Goal: Task Accomplishment & Management: Complete application form

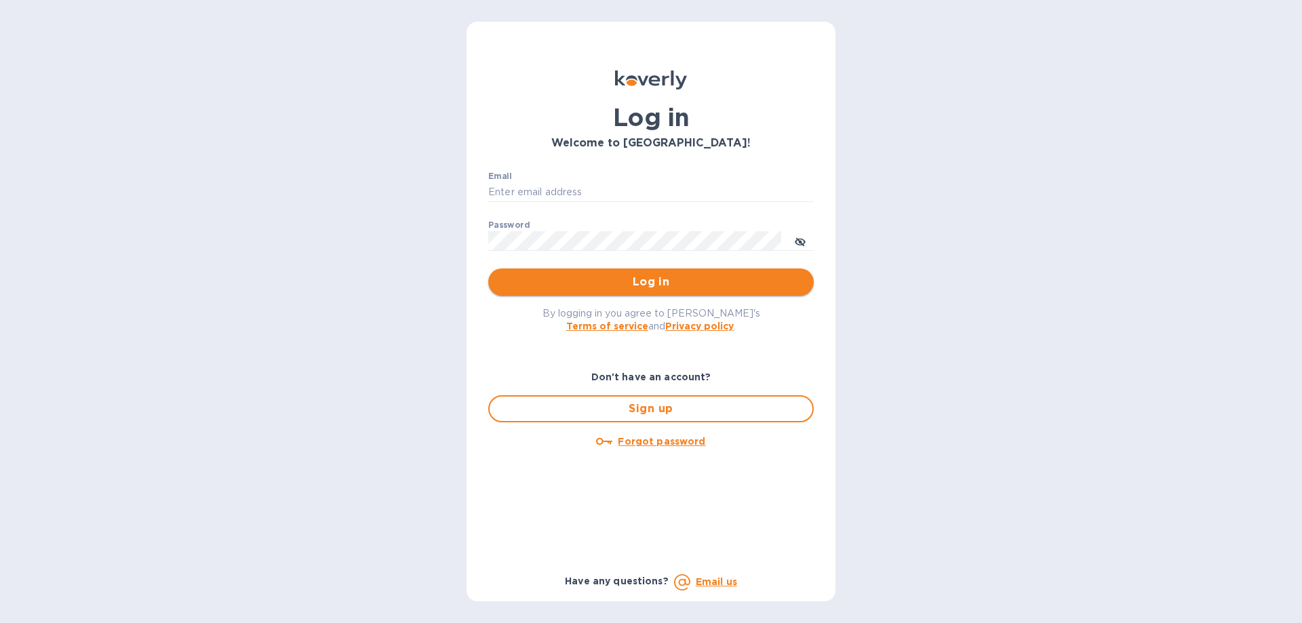
type input "[PERSON_NAME][EMAIL_ADDRESS][DOMAIN_NAME]"
click at [659, 277] on span "Log in" at bounding box center [651, 282] width 304 height 16
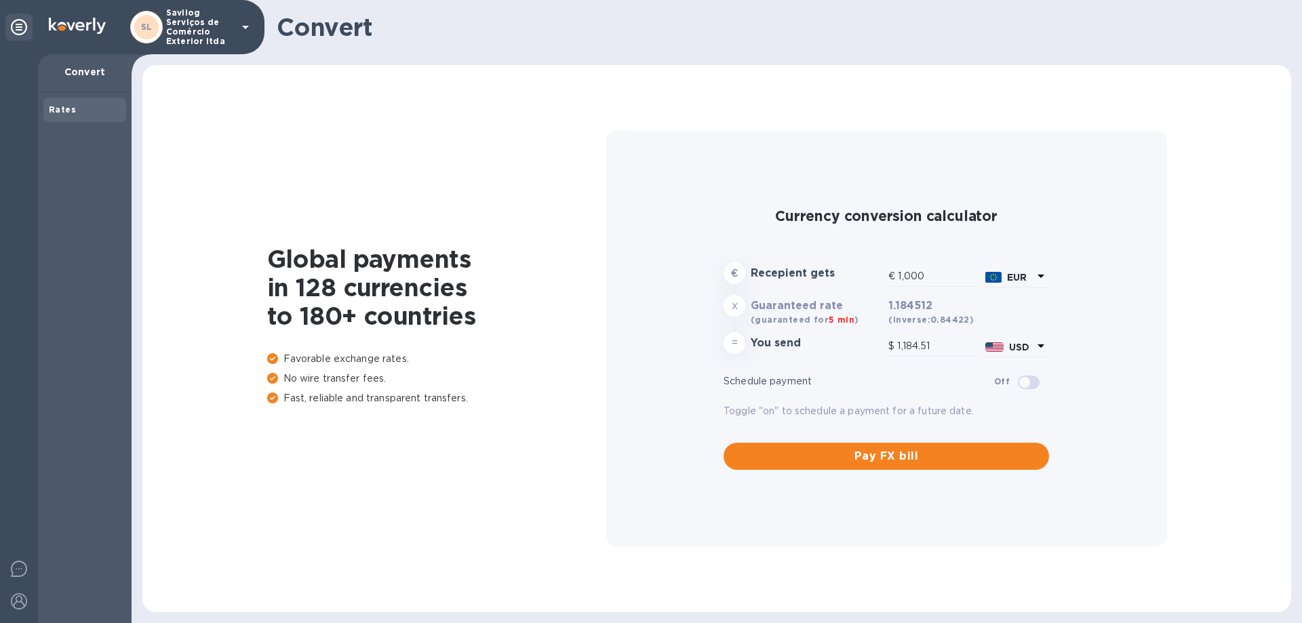
type input "1,184.51"
click at [7, 134] on div at bounding box center [18, 140] width 27 height 30
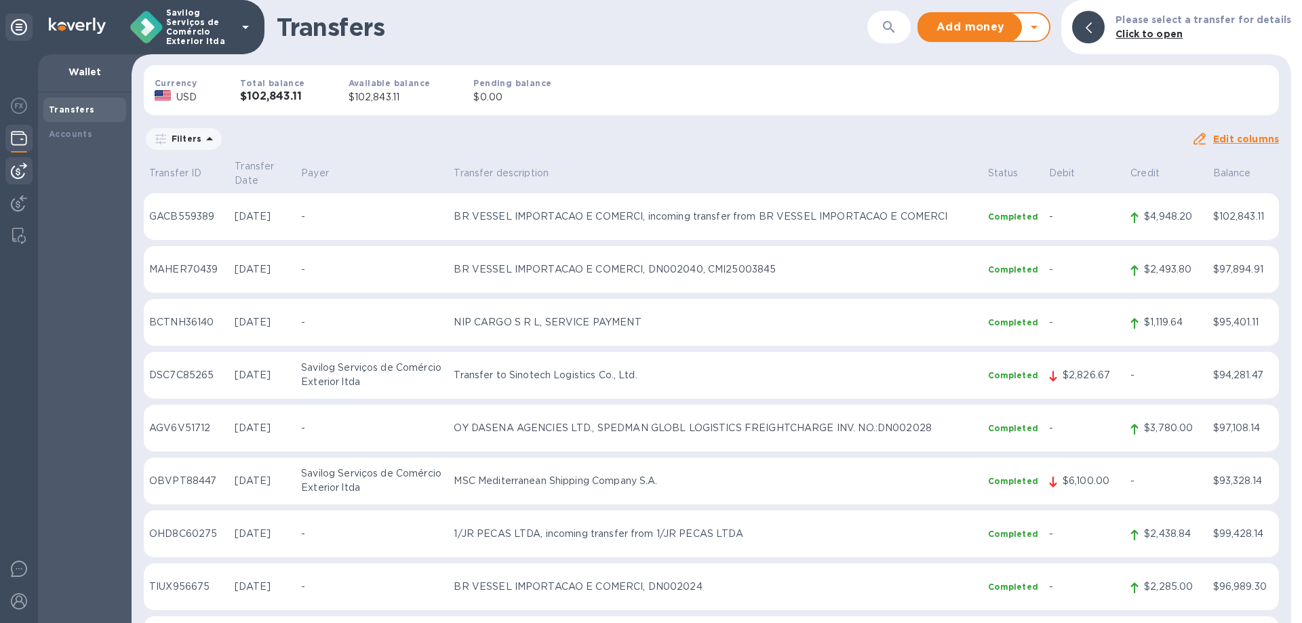
click at [24, 165] on img at bounding box center [19, 171] width 16 height 16
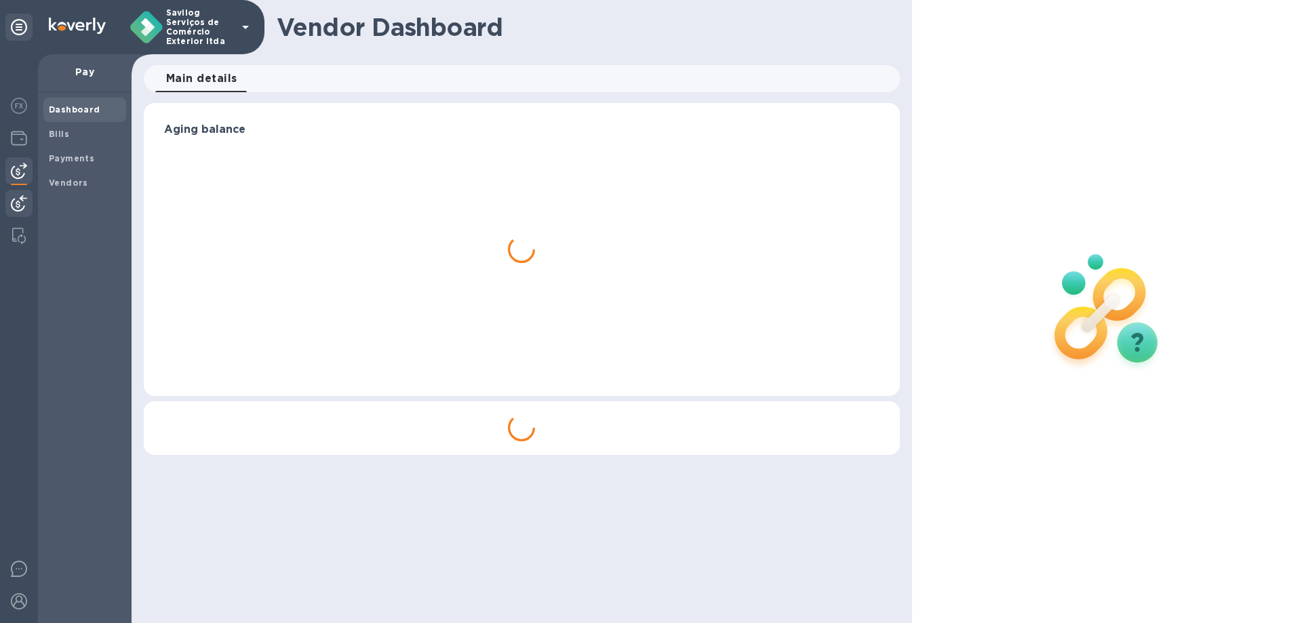
click at [22, 190] on div at bounding box center [18, 205] width 27 height 30
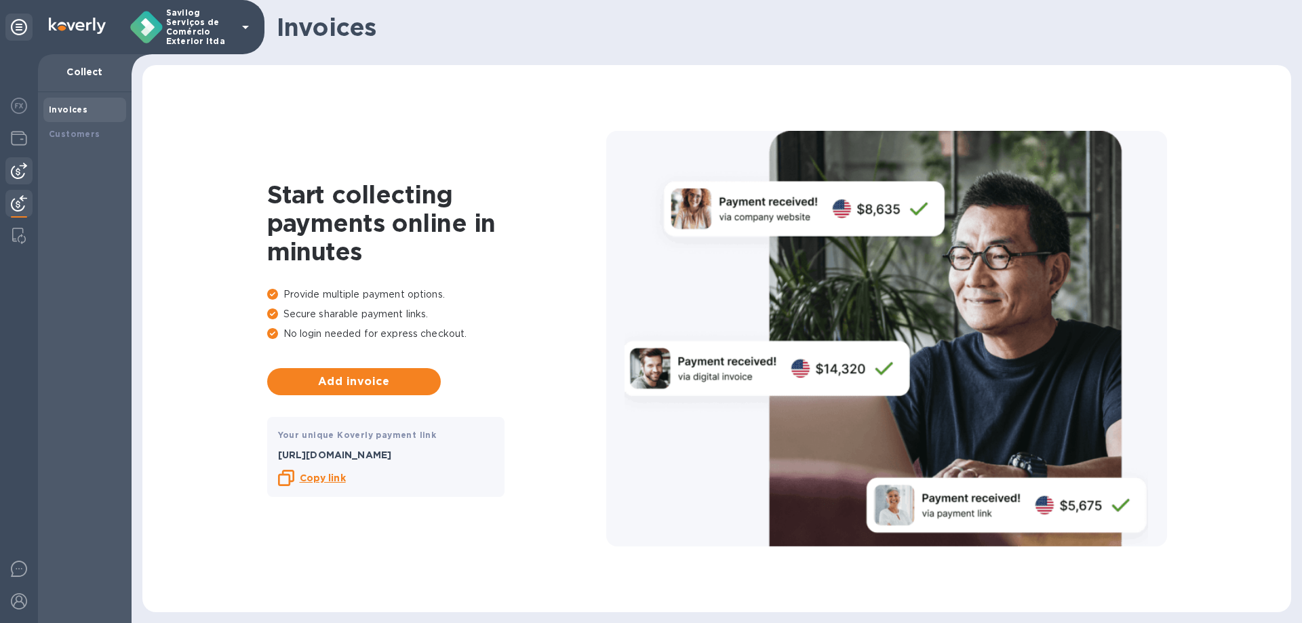
click at [13, 174] on img at bounding box center [19, 171] width 16 height 16
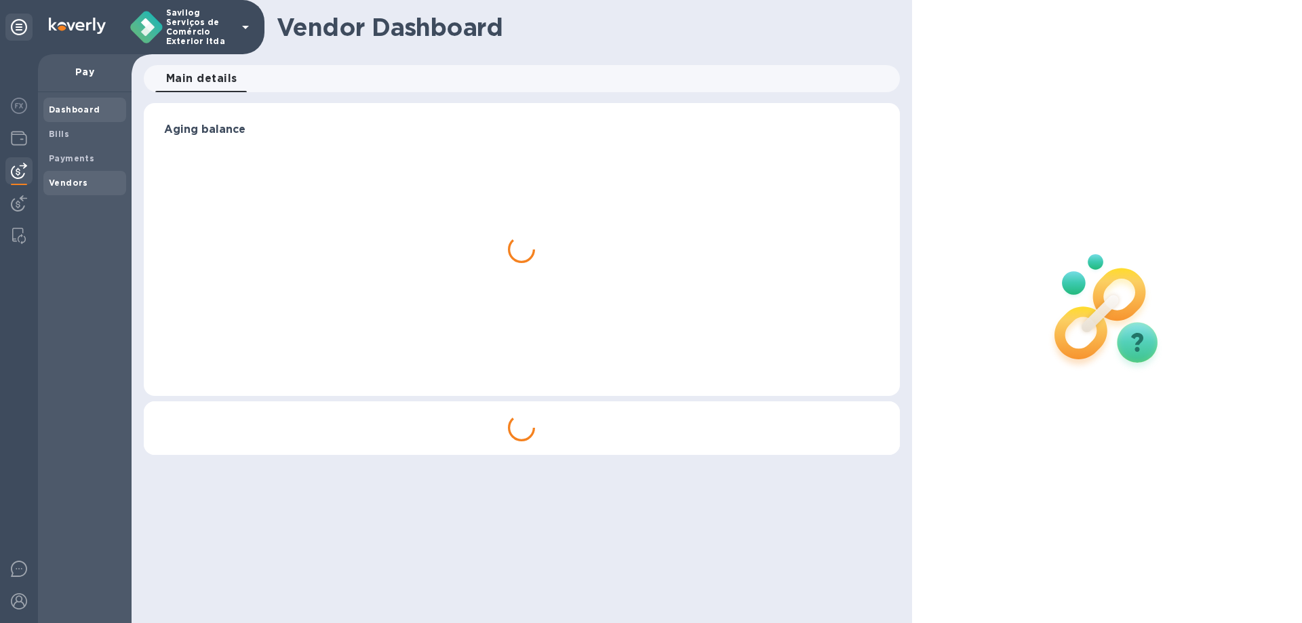
click at [82, 182] on b "Vendors" at bounding box center [68, 183] width 39 height 10
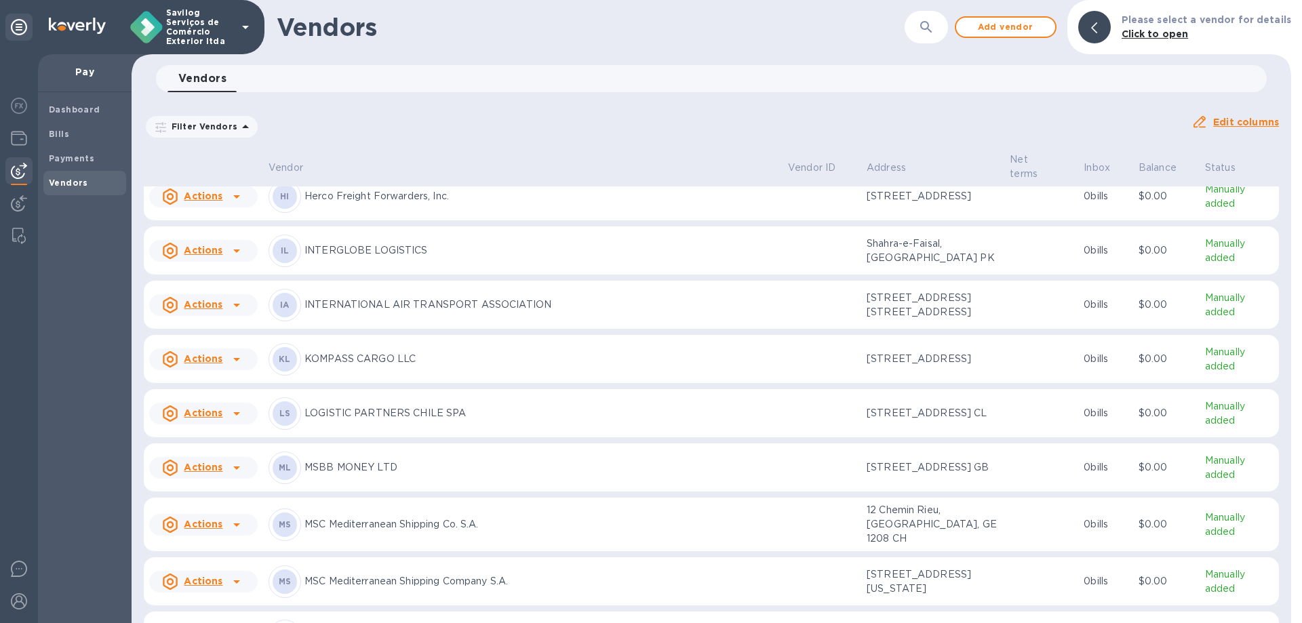
scroll to position [616, 0]
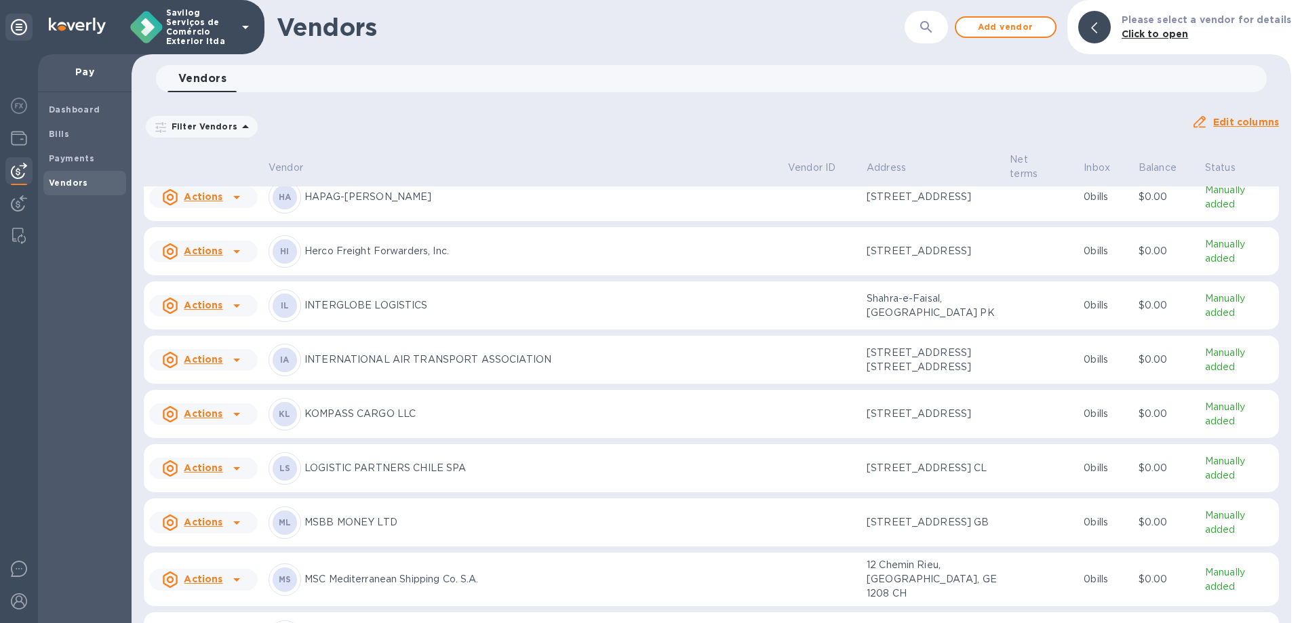
click at [238, 254] on icon at bounding box center [236, 251] width 7 height 3
click at [226, 373] on b "Add new bill" at bounding box center [218, 377] width 63 height 11
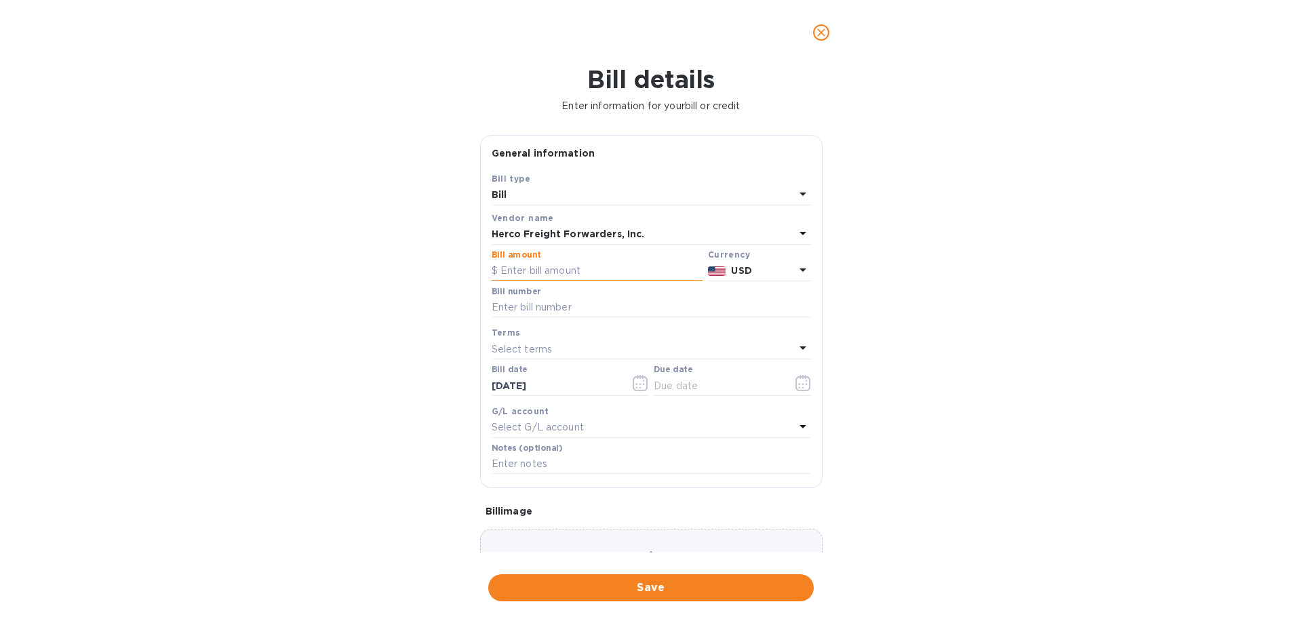
click at [581, 266] on input "text" at bounding box center [597, 271] width 211 height 20
type input "1,119.70"
drag, startPoint x: 677, startPoint y: 289, endPoint x: 670, endPoint y: 301, distance: 13.0
click at [674, 294] on div "Bill number" at bounding box center [651, 302] width 319 height 31
click at [658, 303] on input "text" at bounding box center [651, 308] width 319 height 20
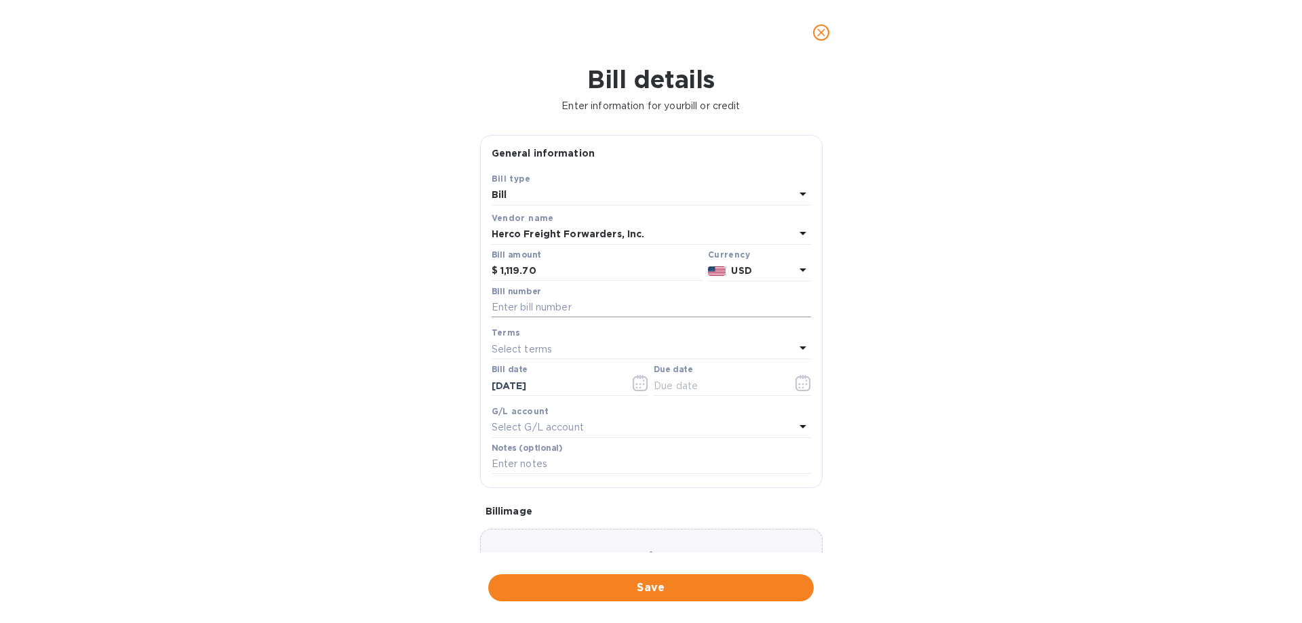
click at [619, 310] on input "text" at bounding box center [651, 308] width 319 height 20
paste input "CAI25000677"
type input "CAI25000677 - CAI25000680 e CAI25000683"
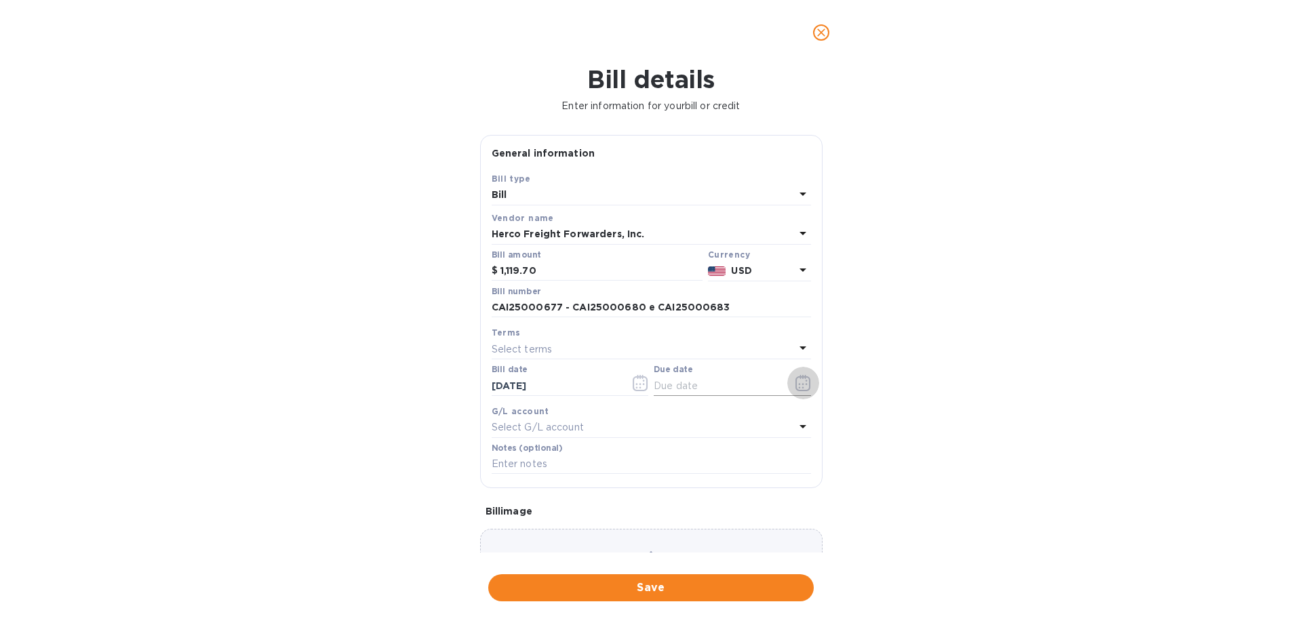
click at [787, 380] on button "button" at bounding box center [803, 383] width 32 height 33
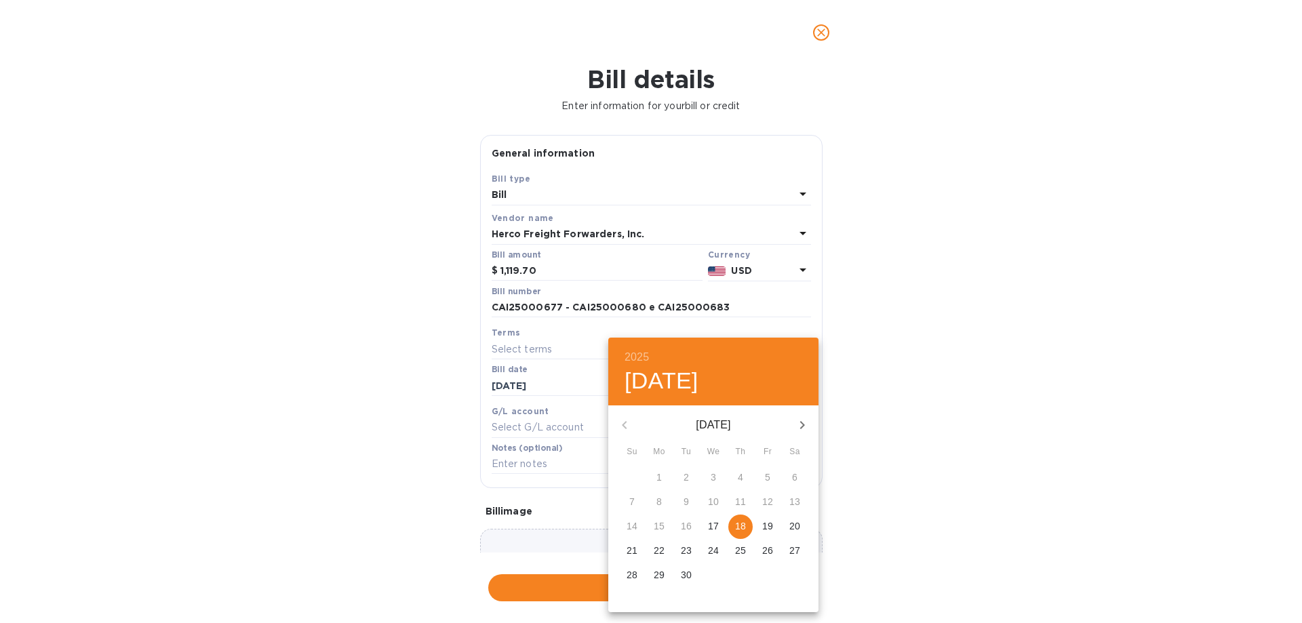
click at [736, 527] on p "18" at bounding box center [740, 526] width 11 height 14
type input "[DATE]"
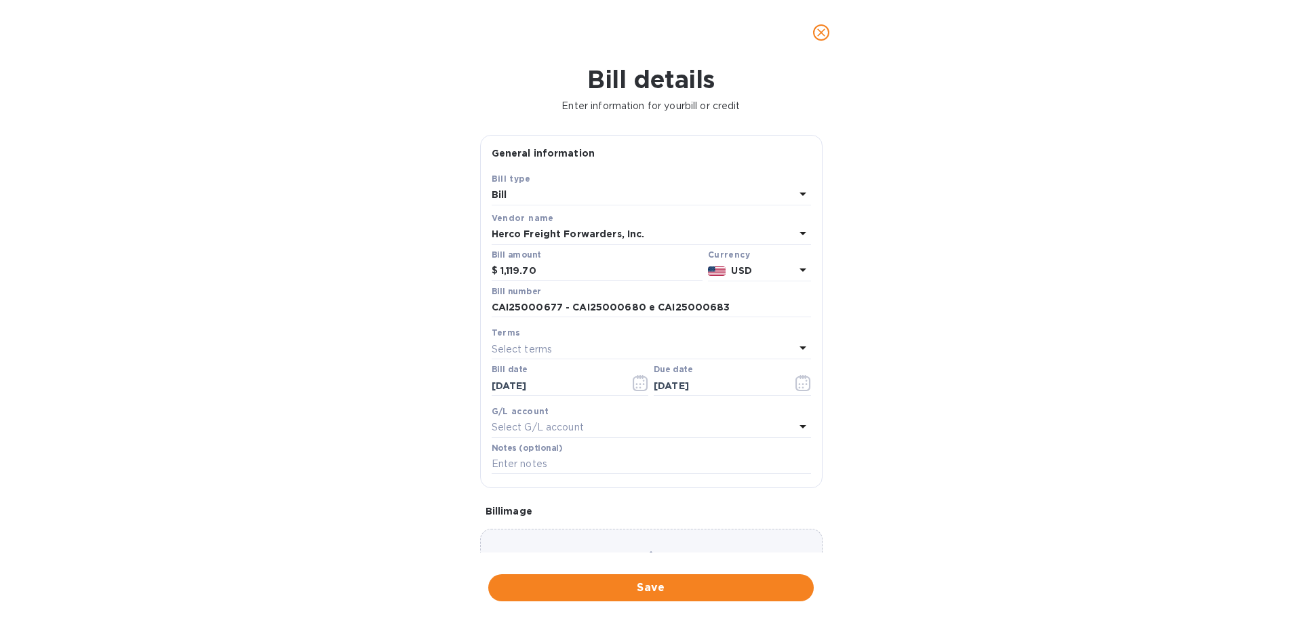
click at [987, 483] on div "Bill details Enter information for your bill or credit General information Save…" at bounding box center [651, 344] width 1302 height 558
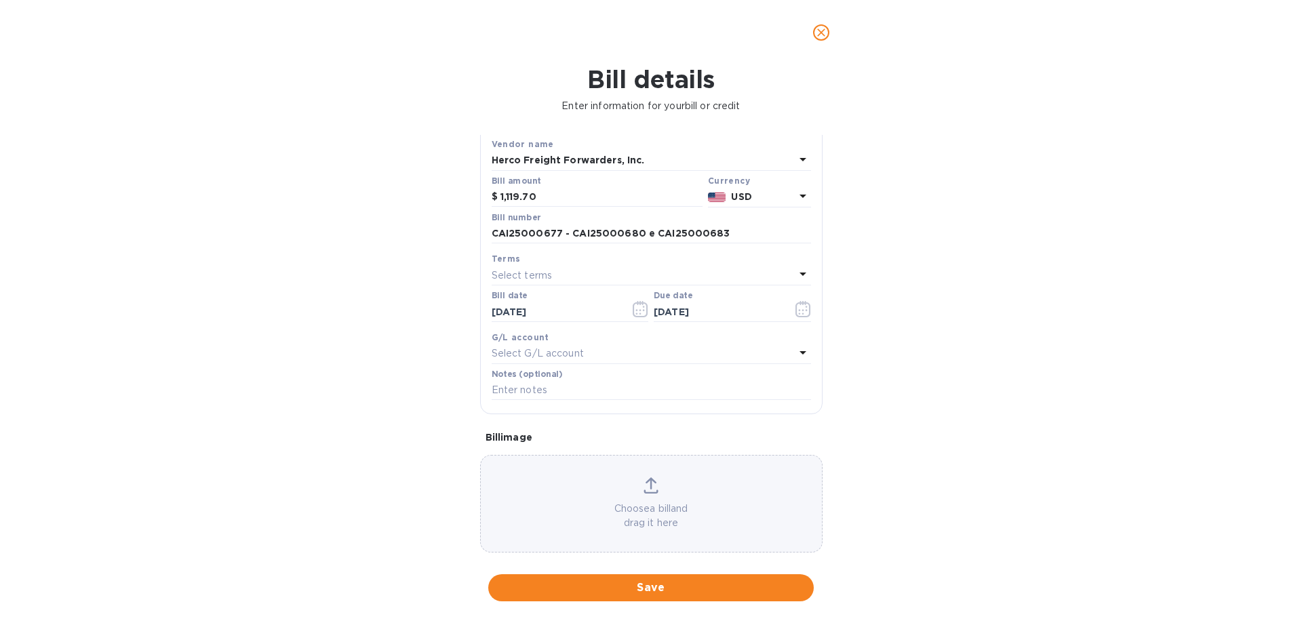
scroll to position [90, 0]
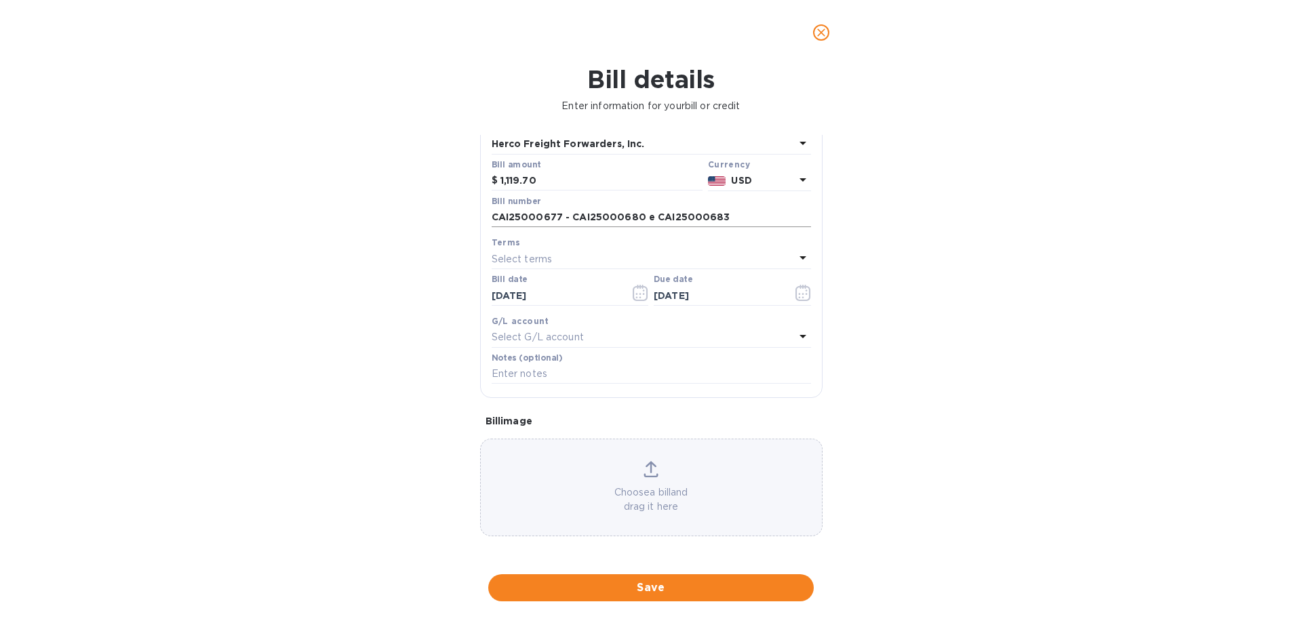
click at [569, 214] on input "CAI25000677 - CAI25000680 e CAI25000683" at bounding box center [651, 217] width 319 height 20
click at [545, 367] on input "text" at bounding box center [651, 374] width 319 height 20
paste input "CAI25000677 - CAI25000680 e CAI25000683"
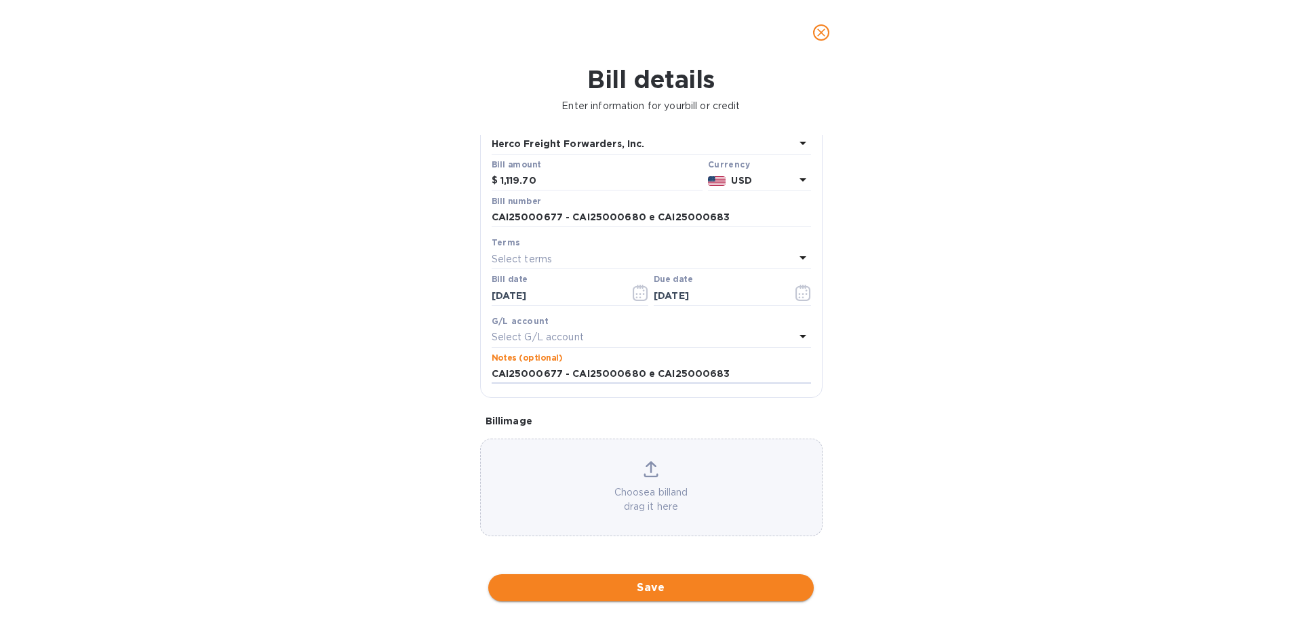
type input "CAI25000677 - CAI25000680 e CAI25000683"
click at [627, 588] on span "Save" at bounding box center [651, 588] width 304 height 16
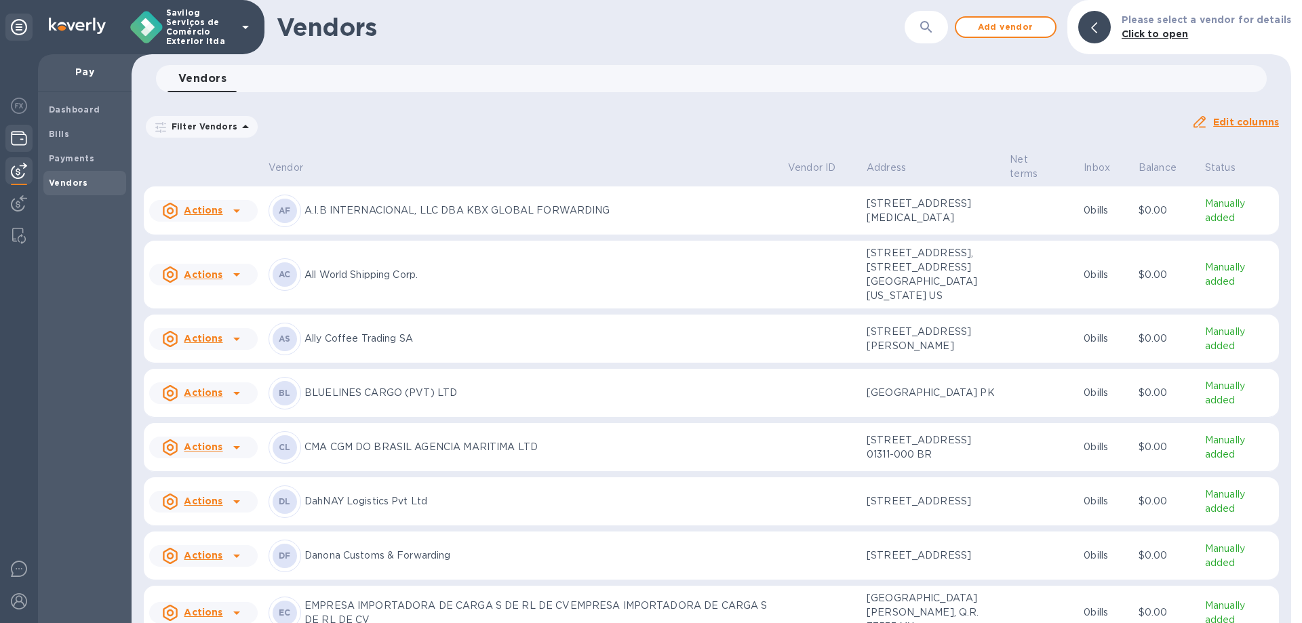
click at [29, 135] on div at bounding box center [18, 140] width 27 height 30
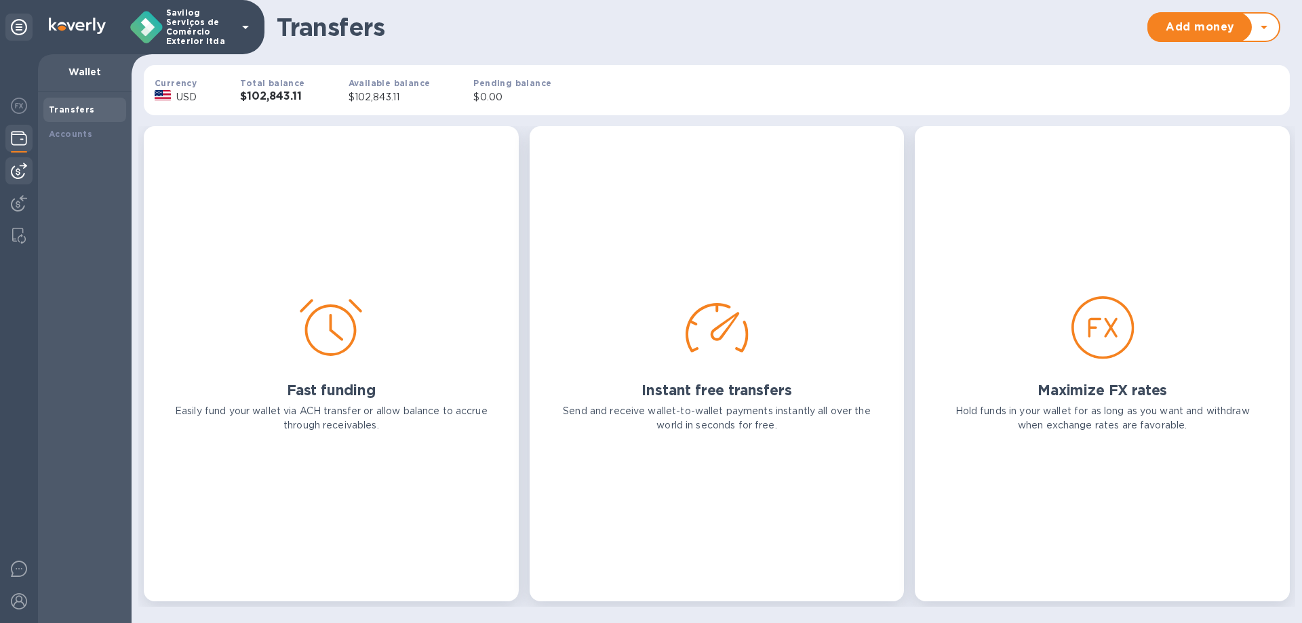
click at [8, 178] on div at bounding box center [18, 170] width 27 height 27
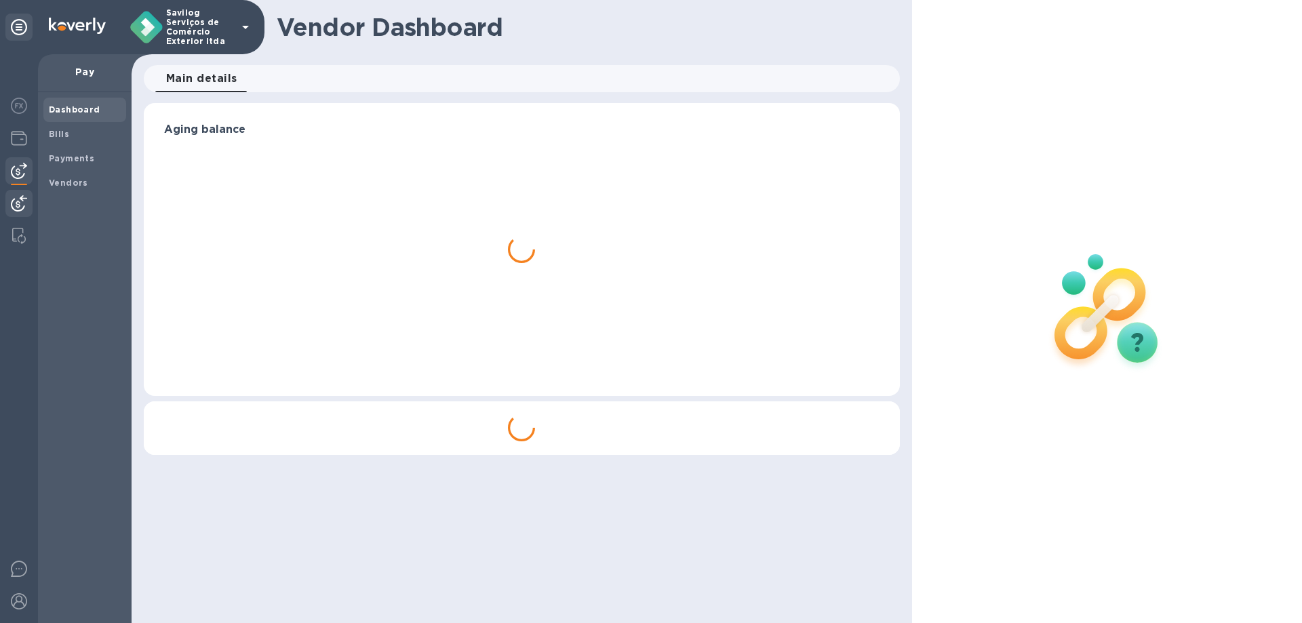
click at [16, 193] on div at bounding box center [18, 205] width 27 height 30
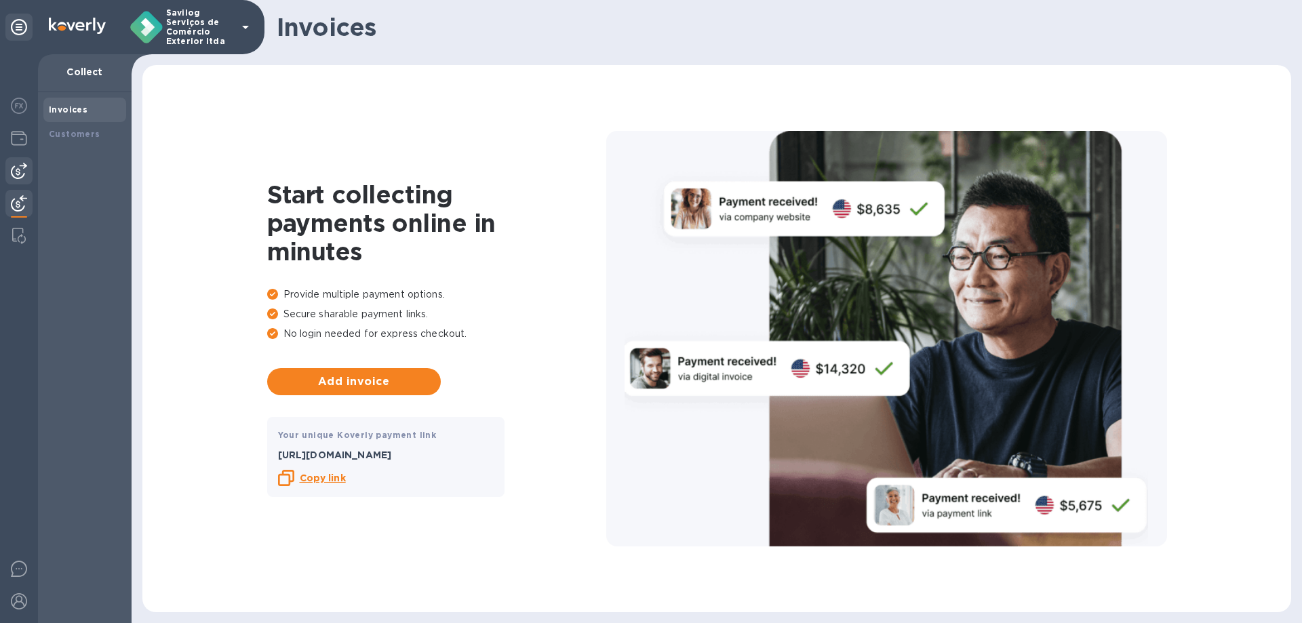
click at [16, 182] on div at bounding box center [18, 170] width 27 height 27
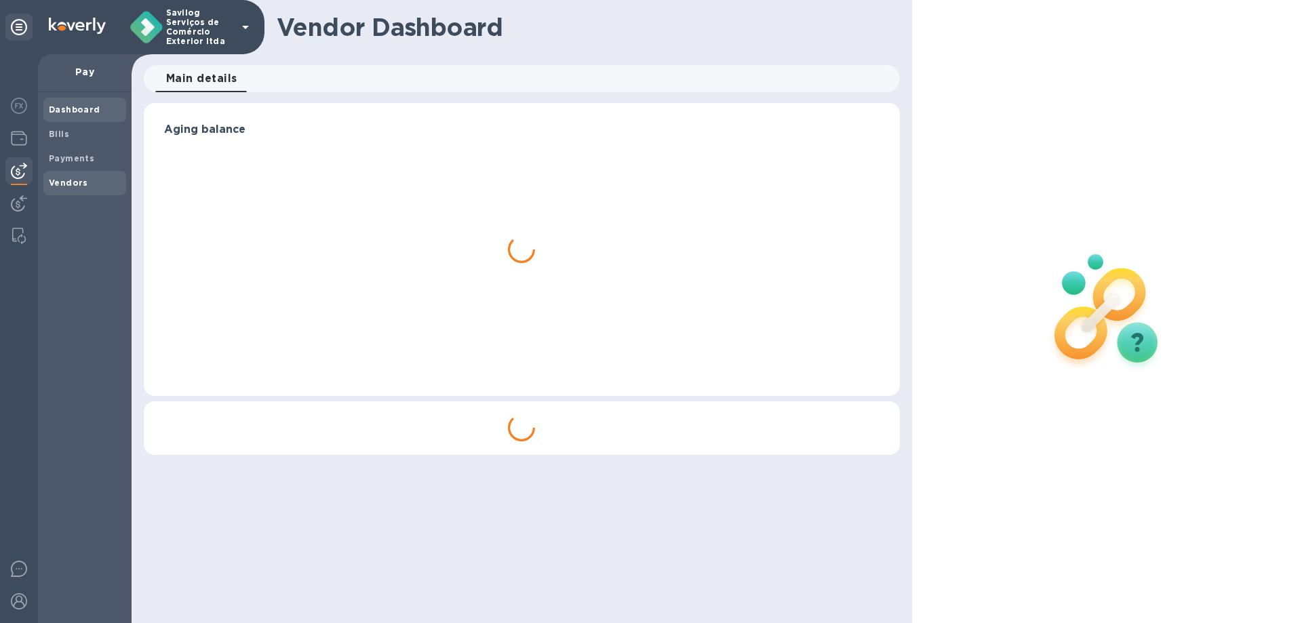
click at [72, 169] on div "Payments" at bounding box center [84, 158] width 83 height 24
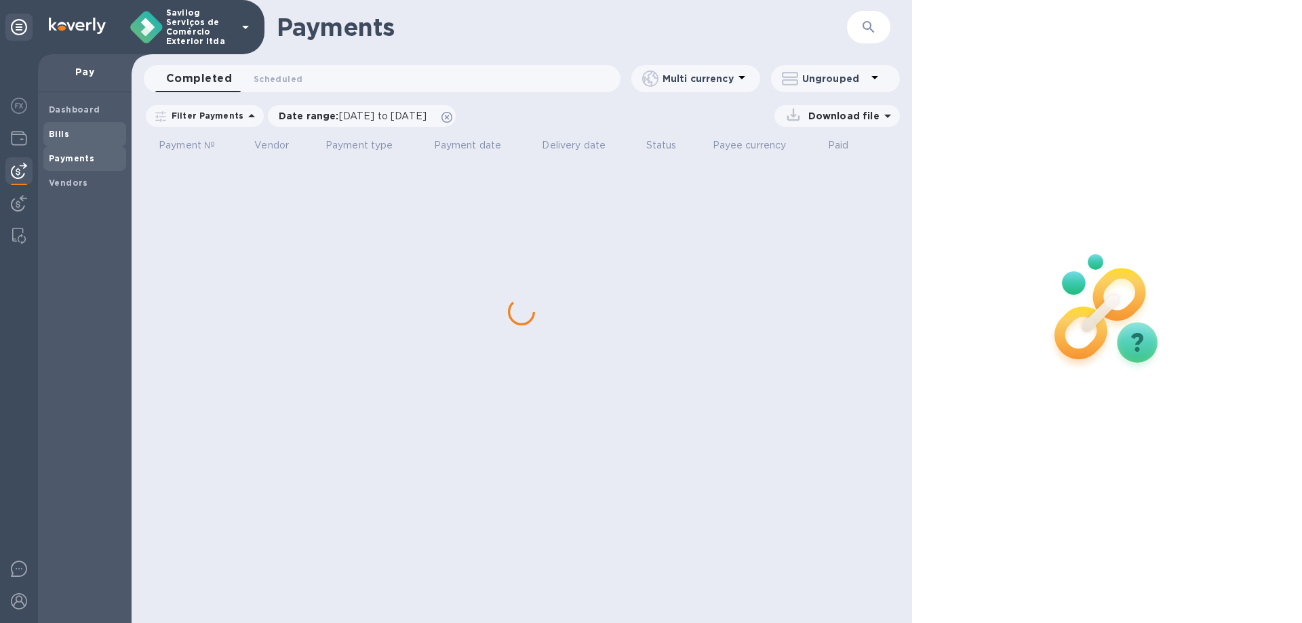
click at [62, 138] on span "Bills" at bounding box center [59, 134] width 20 height 14
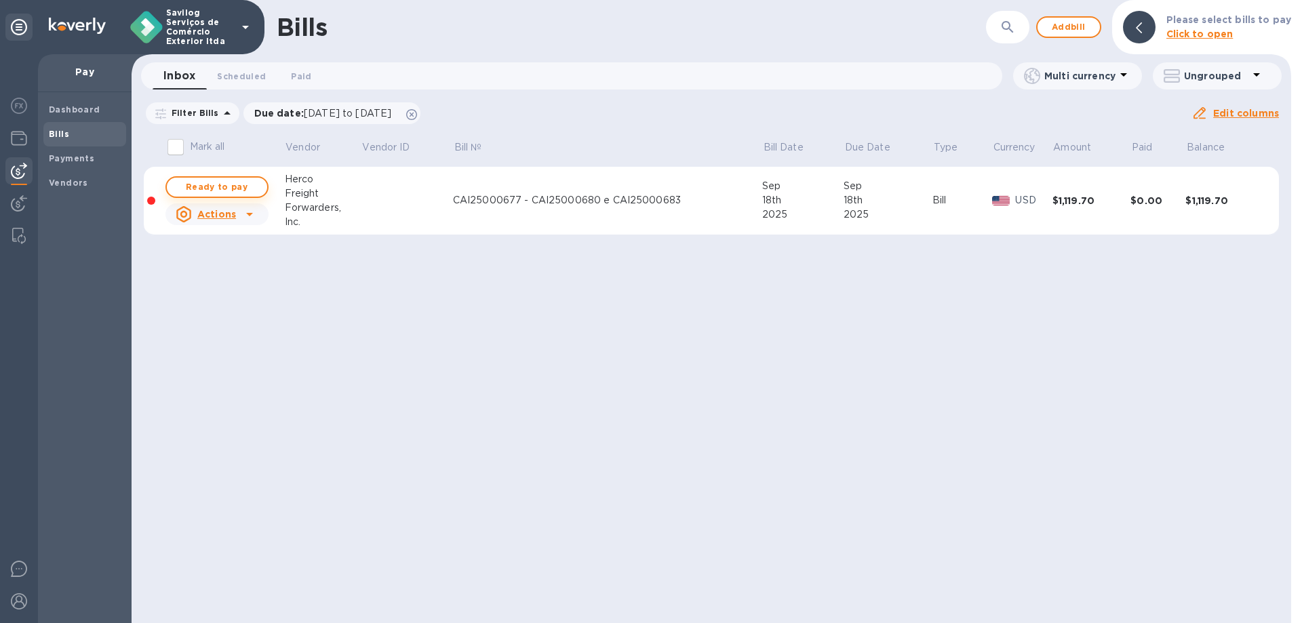
click at [228, 186] on span "Ready to pay" at bounding box center [217, 187] width 79 height 16
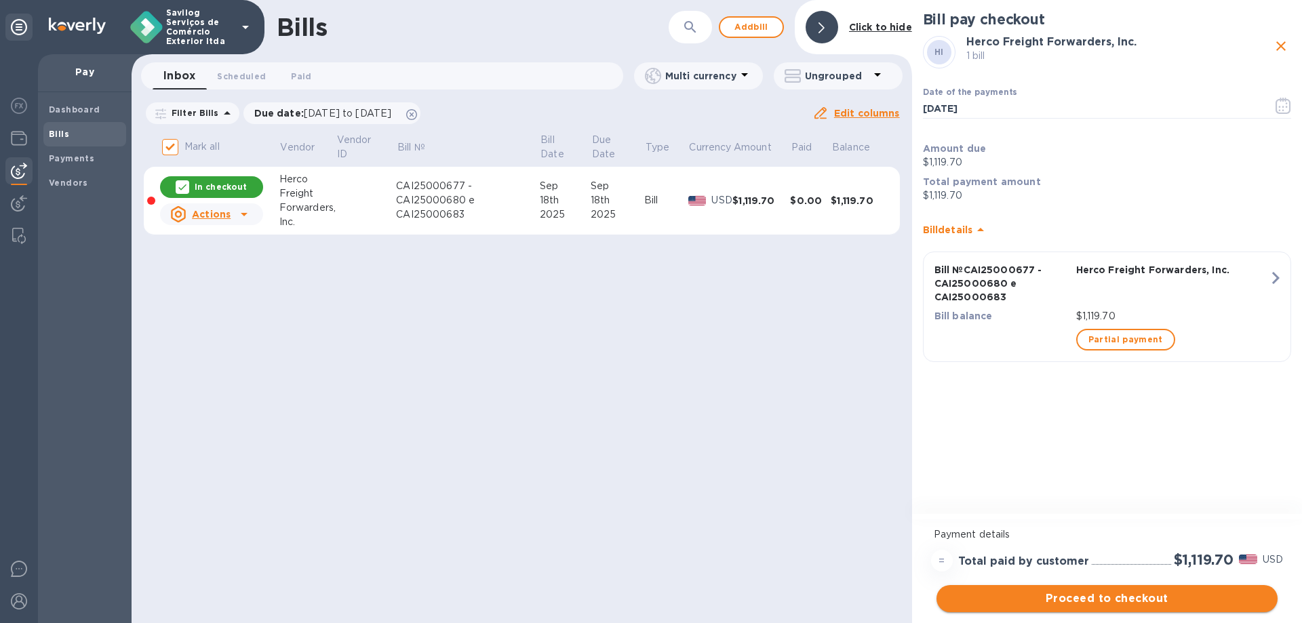
click at [1048, 607] on button "Proceed to checkout" at bounding box center [1106, 598] width 341 height 27
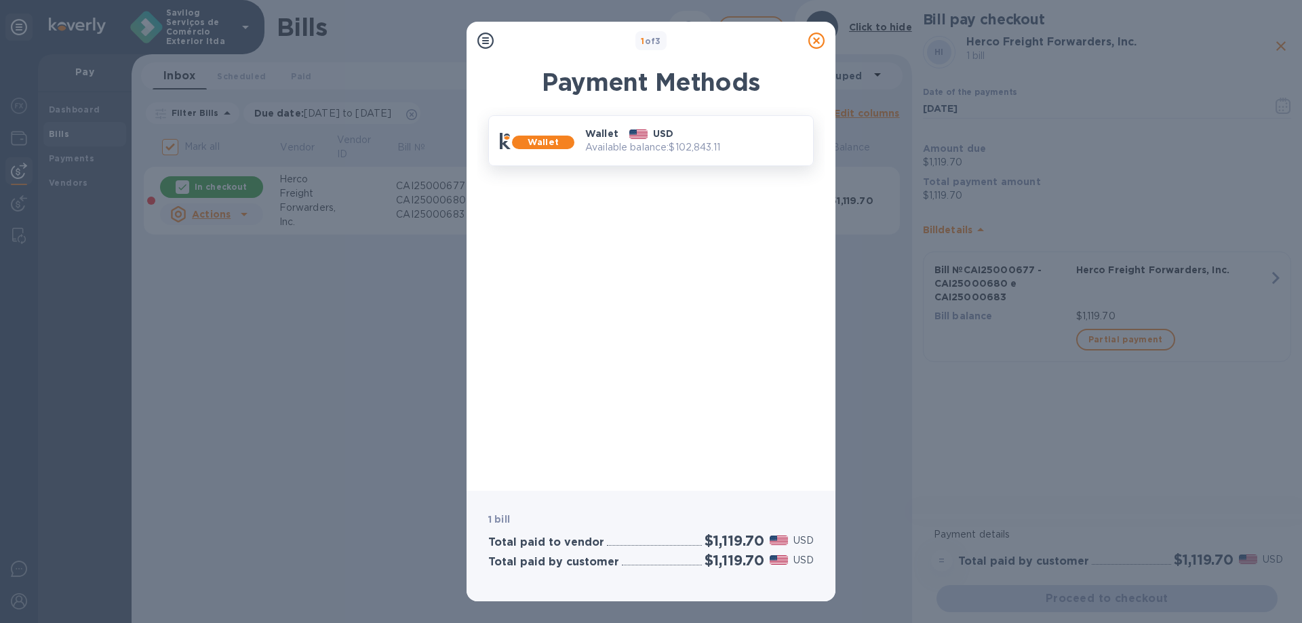
click at [664, 144] on p "Available balance: $102,843.11" at bounding box center [693, 147] width 217 height 14
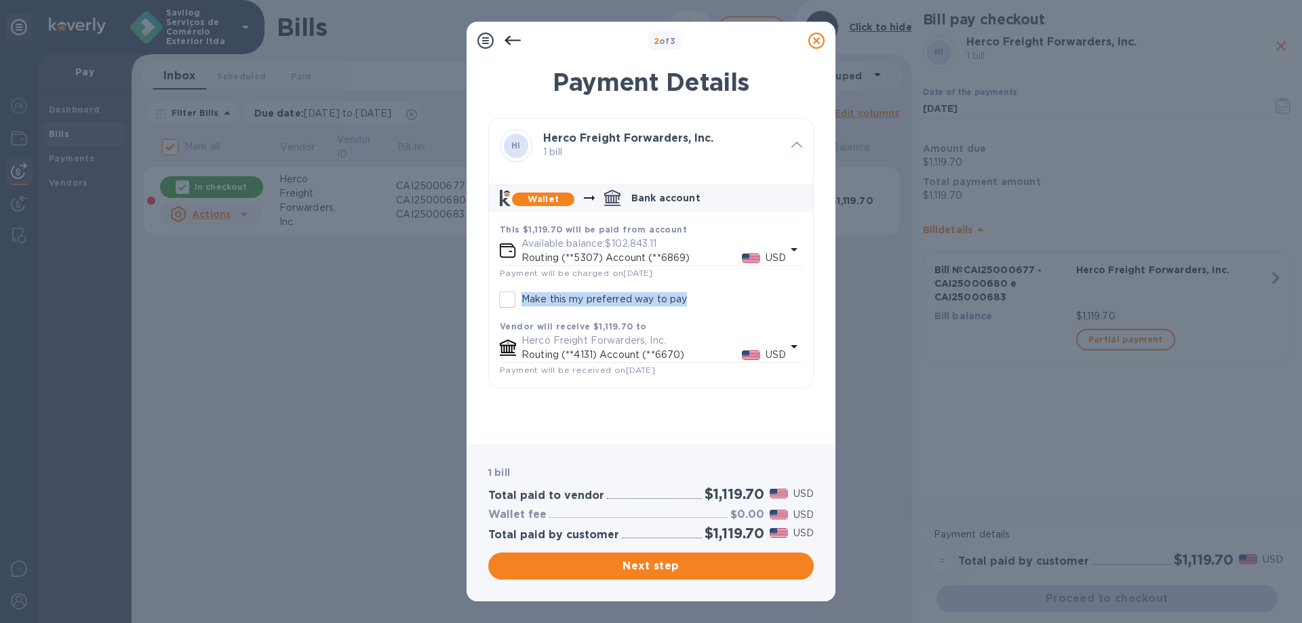
drag, startPoint x: 705, startPoint y: 299, endPoint x: 523, endPoint y: 296, distance: 182.4
click at [523, 296] on div "This $1,119.70 will be paid from account Available balance: $102,843.11 Routing…" at bounding box center [650, 299] width 313 height 165
click at [643, 428] on div "HI Herco Freight Forwarders, Inc. 1 bill Wallet Bank account This $1,119.70 wil…" at bounding box center [650, 275] width 325 height 315
click at [684, 562] on span "Next step" at bounding box center [651, 566] width 304 height 16
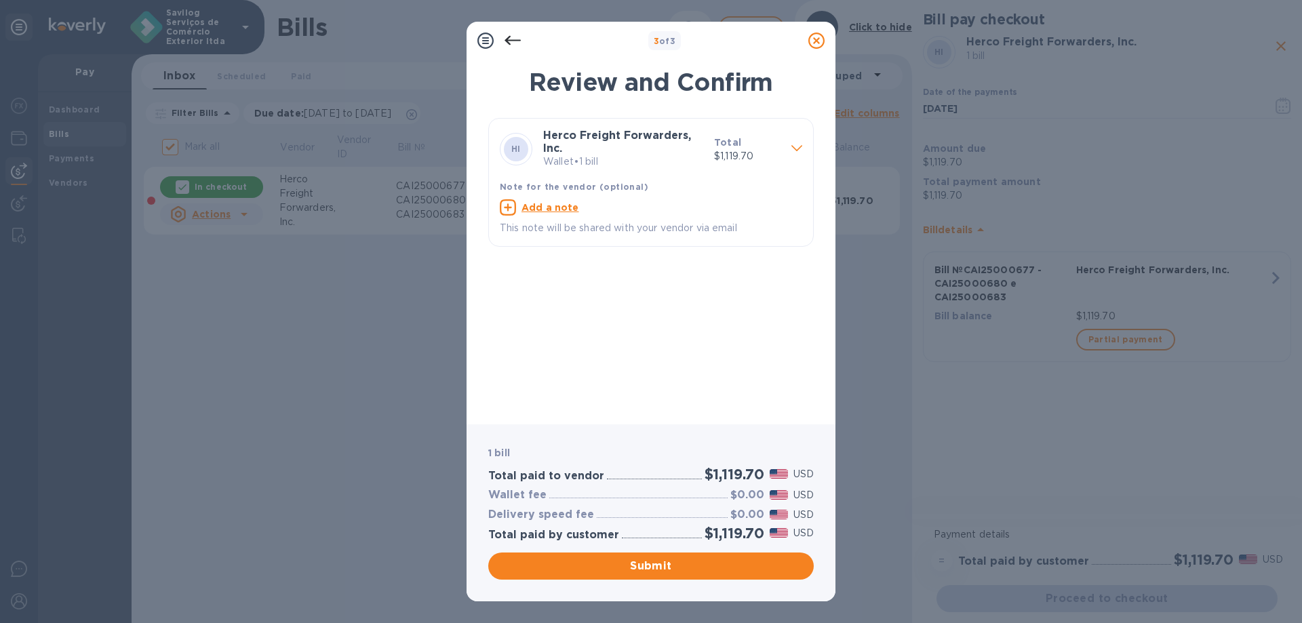
click at [801, 146] on icon at bounding box center [796, 149] width 11 height 6
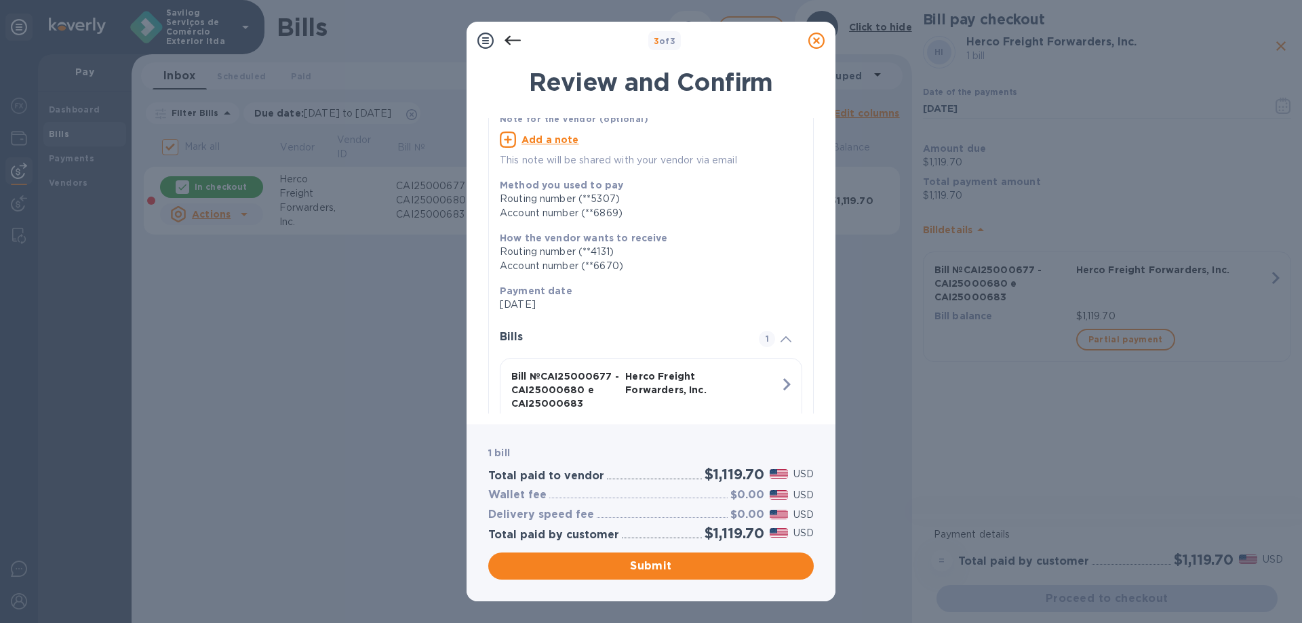
scroll to position [134, 0]
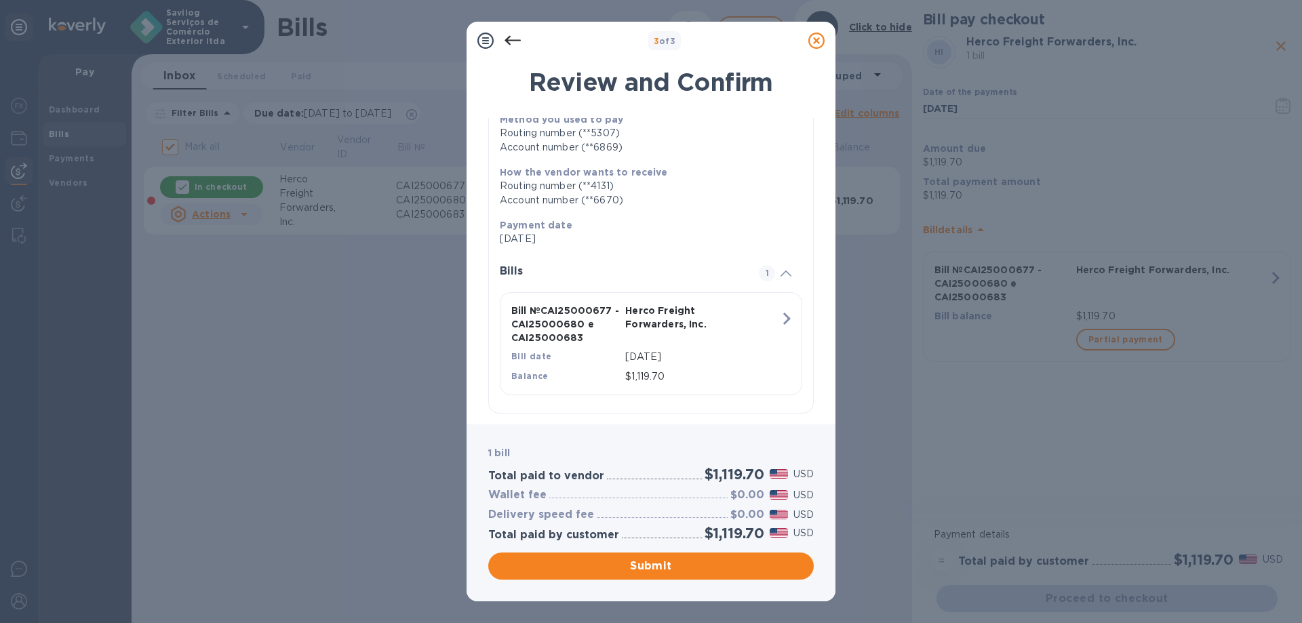
click at [590, 581] on div "Submit" at bounding box center [650, 566] width 331 height 33
click at [601, 563] on span "Submit" at bounding box center [651, 566] width 304 height 16
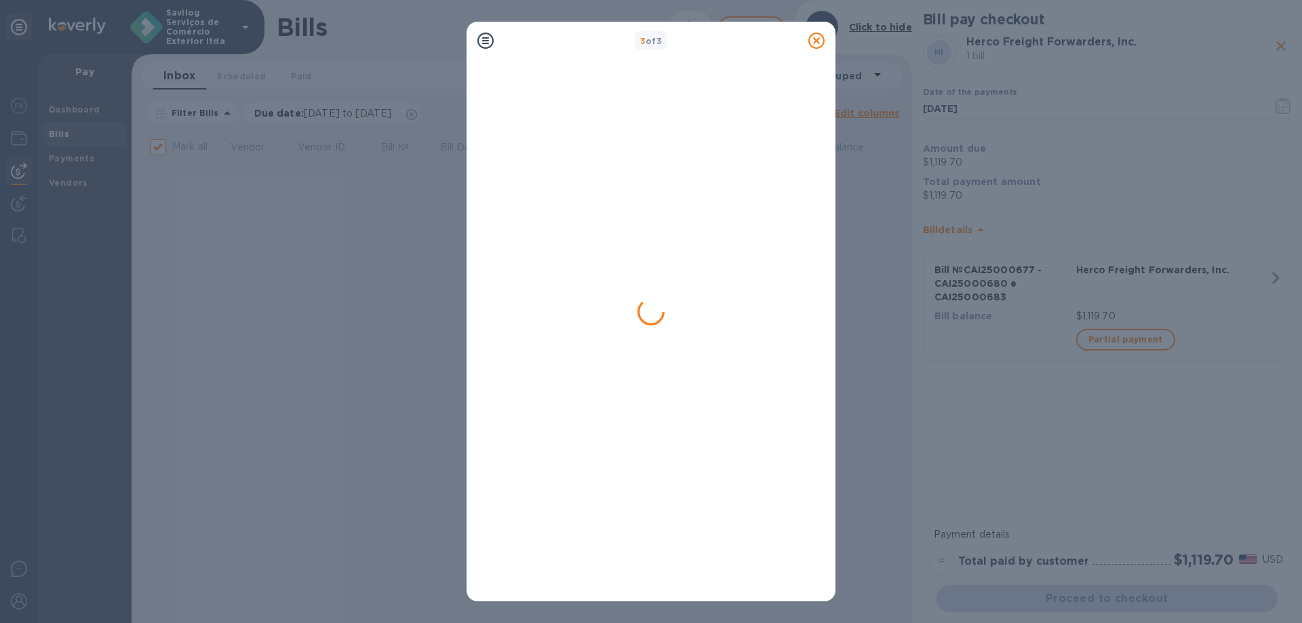
checkbox input "false"
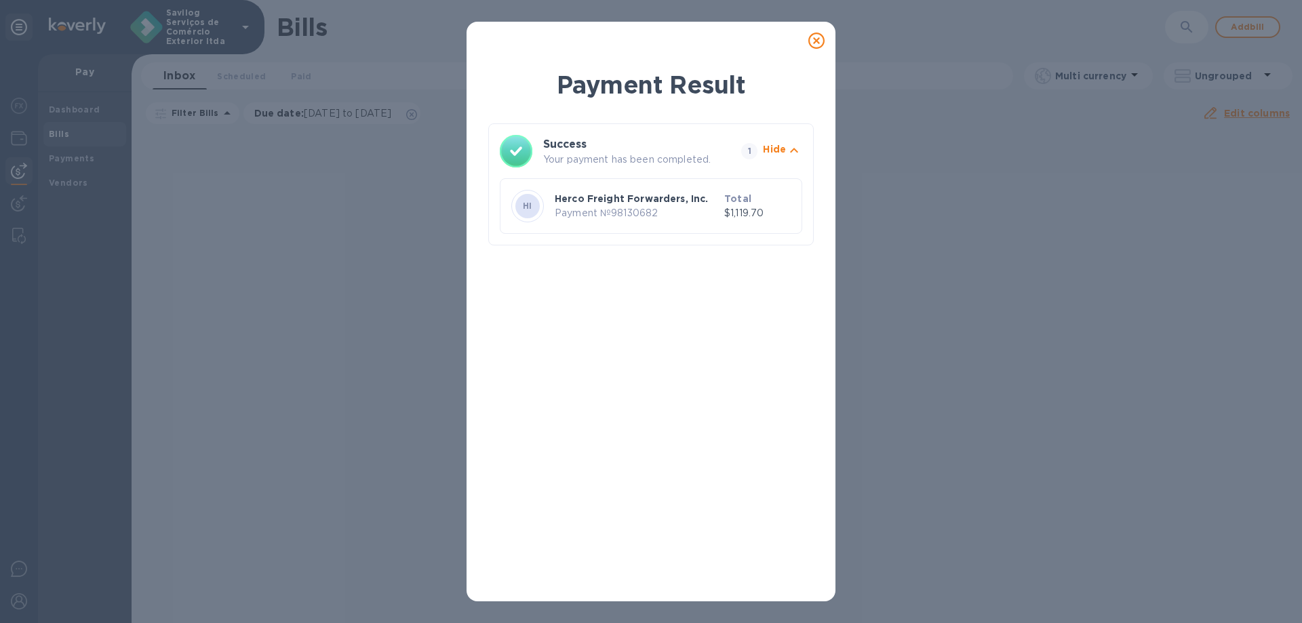
click at [814, 36] on icon at bounding box center [816, 41] width 16 height 16
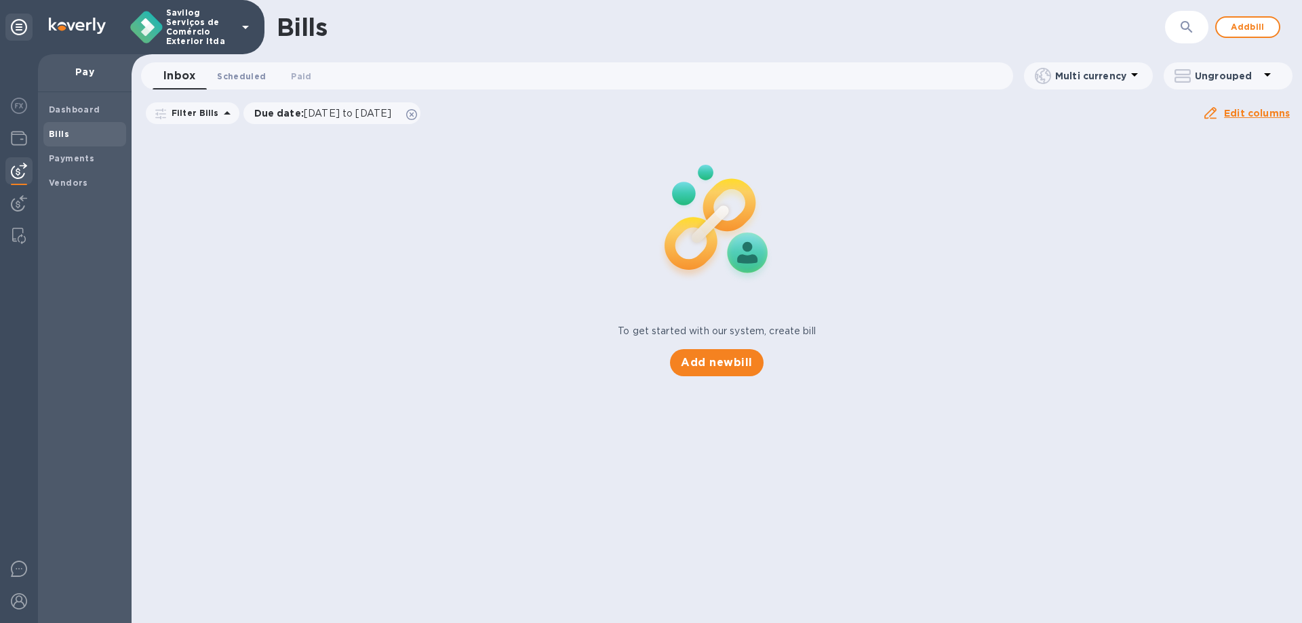
click at [225, 76] on span "Scheduled 0" at bounding box center [241, 76] width 49 height 14
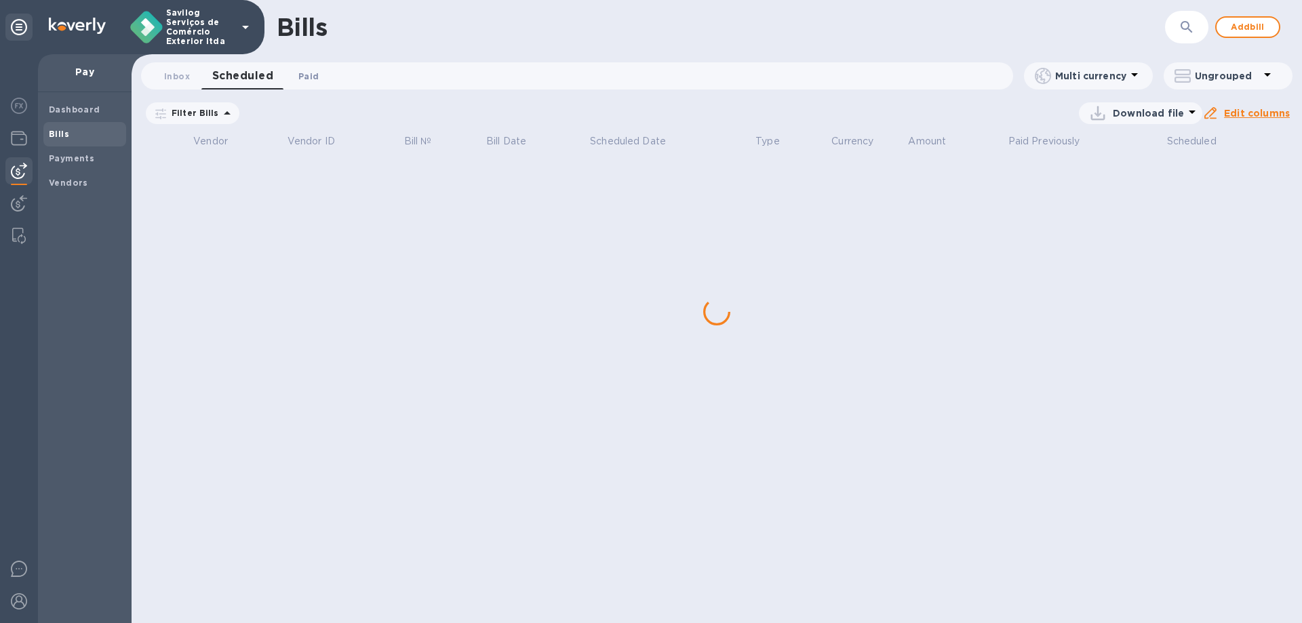
click at [300, 77] on span "Paid 0" at bounding box center [308, 76] width 27 height 14
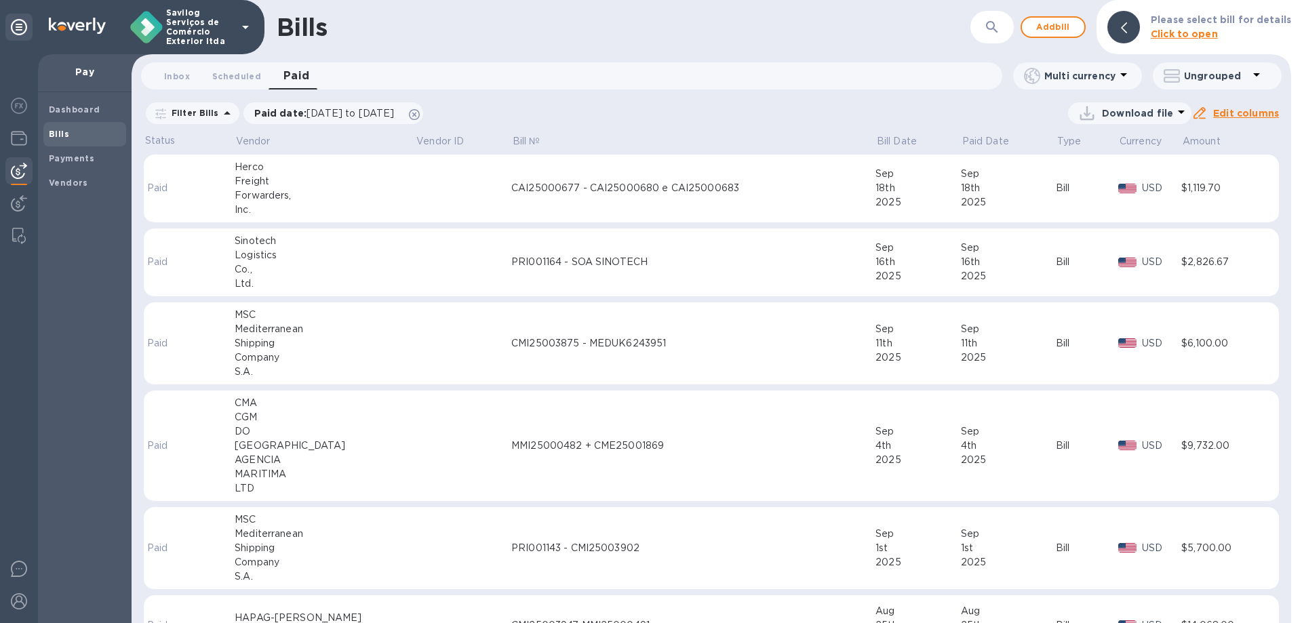
click at [293, 201] on div "Forwarders," at bounding box center [325, 195] width 180 height 14
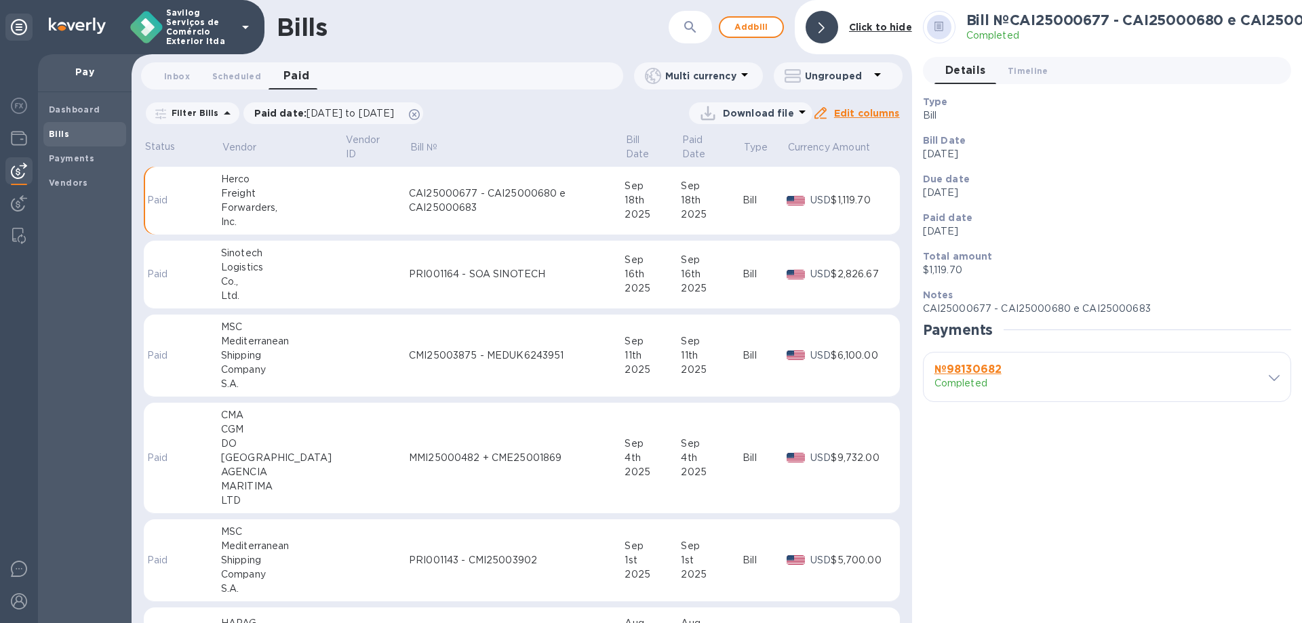
click at [1052, 389] on p "Completed" at bounding box center [1011, 383] width 155 height 14
click at [1024, 372] on h3 "№ 98130682" at bounding box center [1011, 369] width 155 height 13
click at [1272, 377] on icon at bounding box center [1273, 378] width 11 height 6
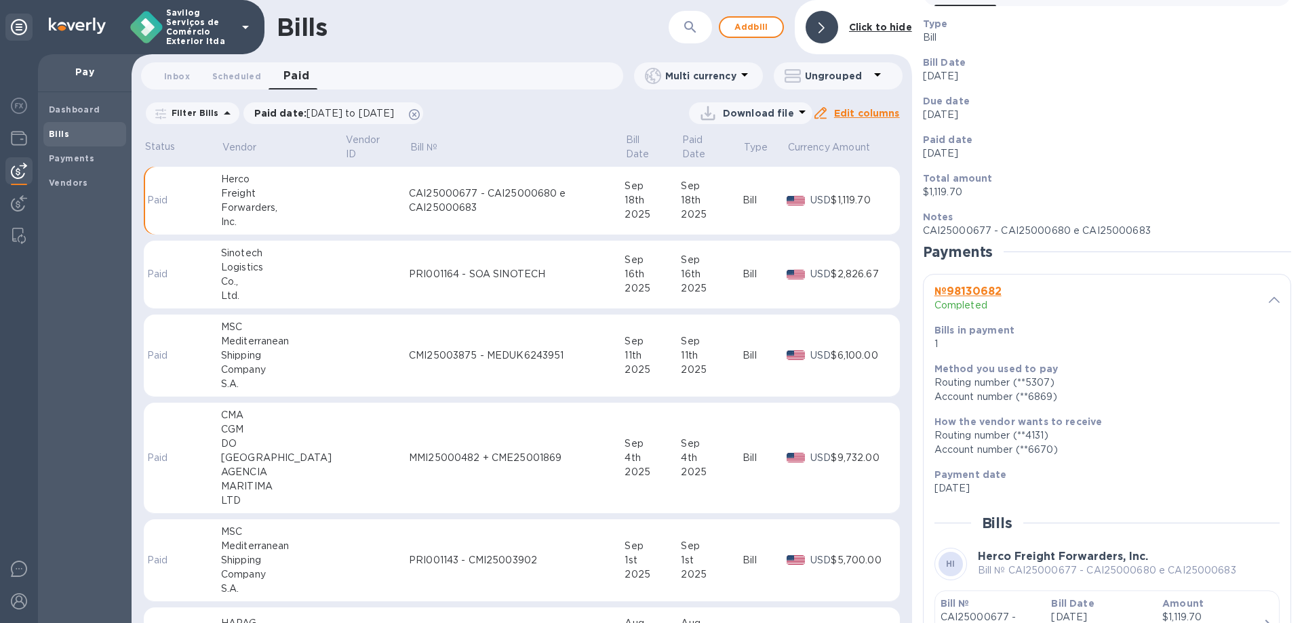
scroll to position [194, 0]
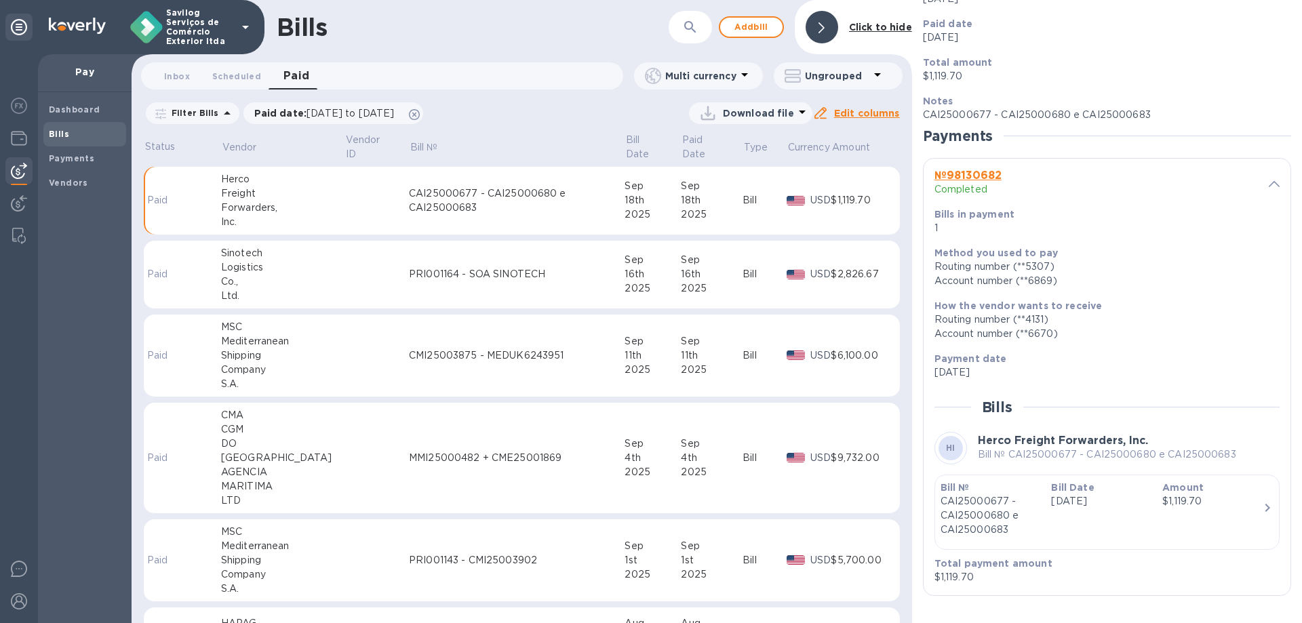
click at [985, 513] on p "CAI25000677 - CAI25000680 e CAI25000683" at bounding box center [990, 515] width 100 height 43
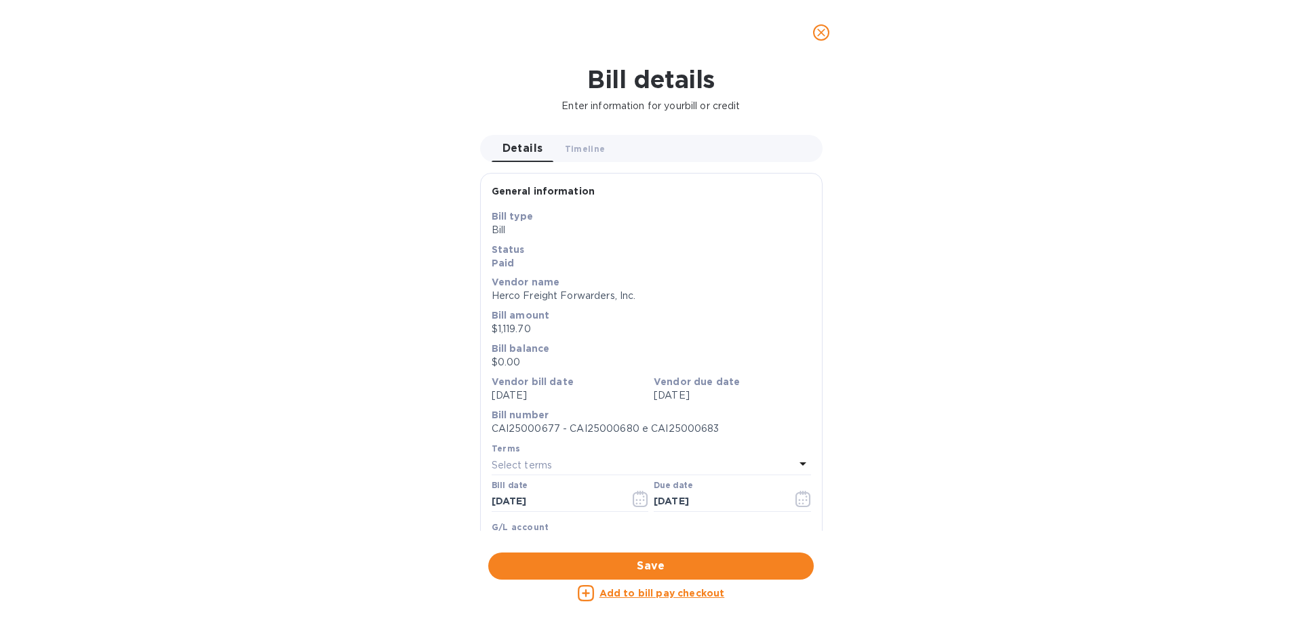
click at [809, 34] on button "close" at bounding box center [821, 32] width 33 height 33
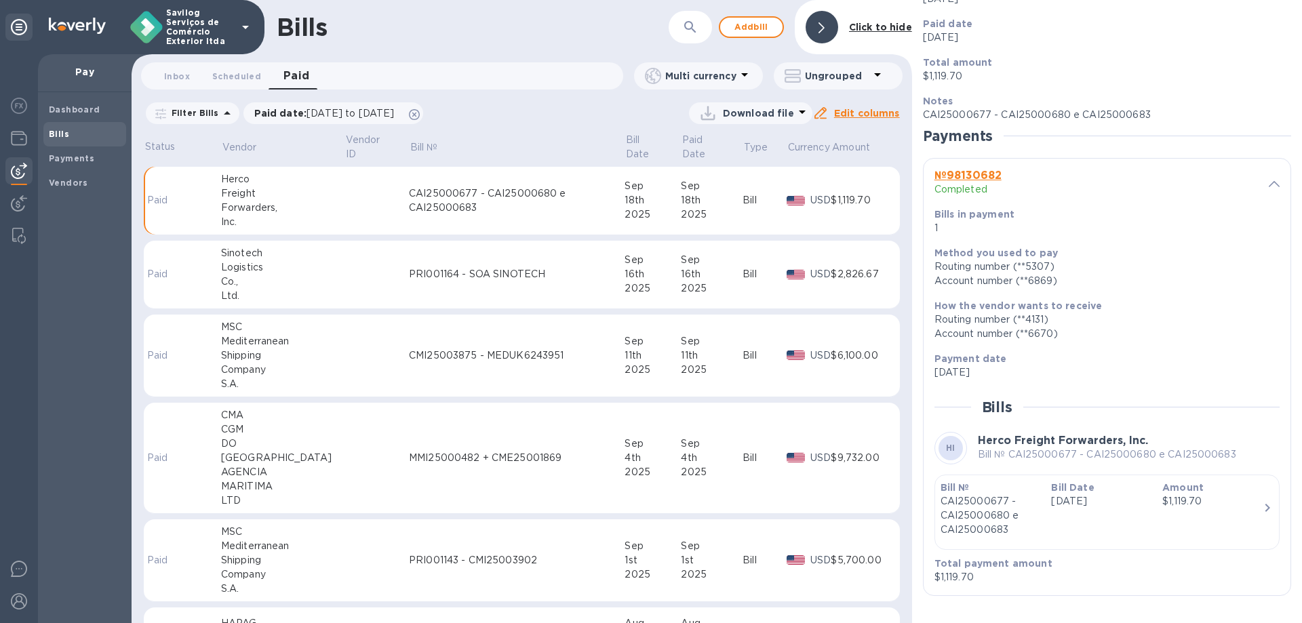
click at [969, 174] on b "№ 98130682" at bounding box center [967, 175] width 67 height 13
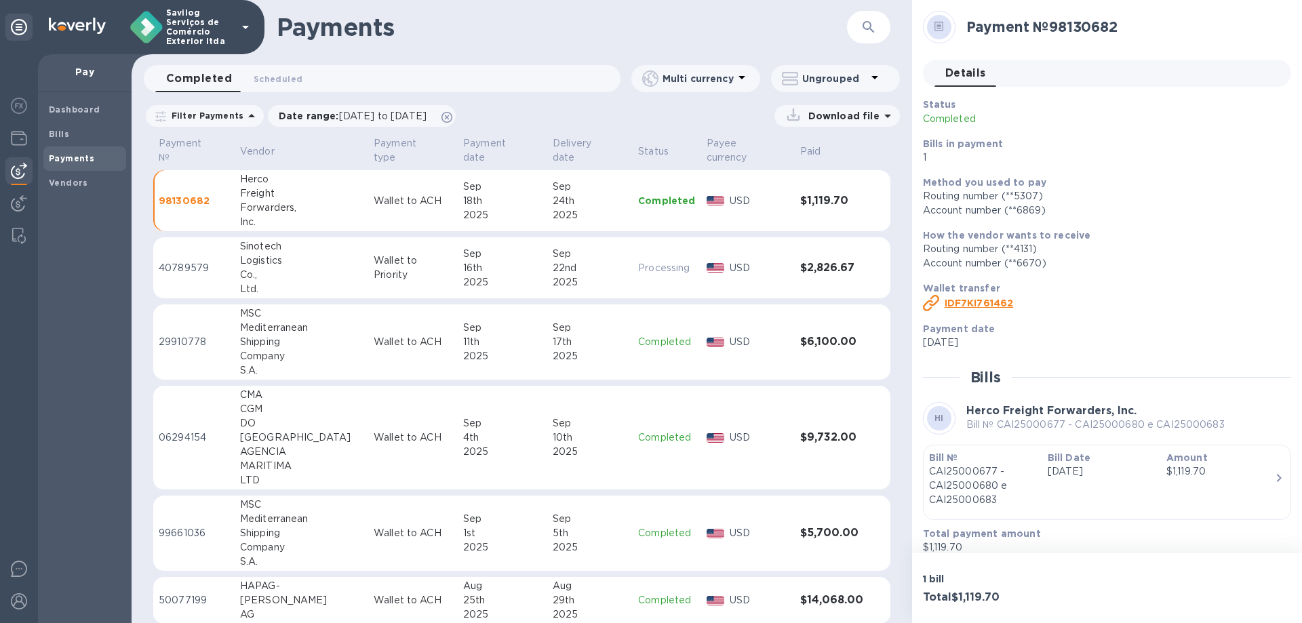
click at [1051, 485] on div "Bill Date [DATE]" at bounding box center [1101, 478] width 119 height 67
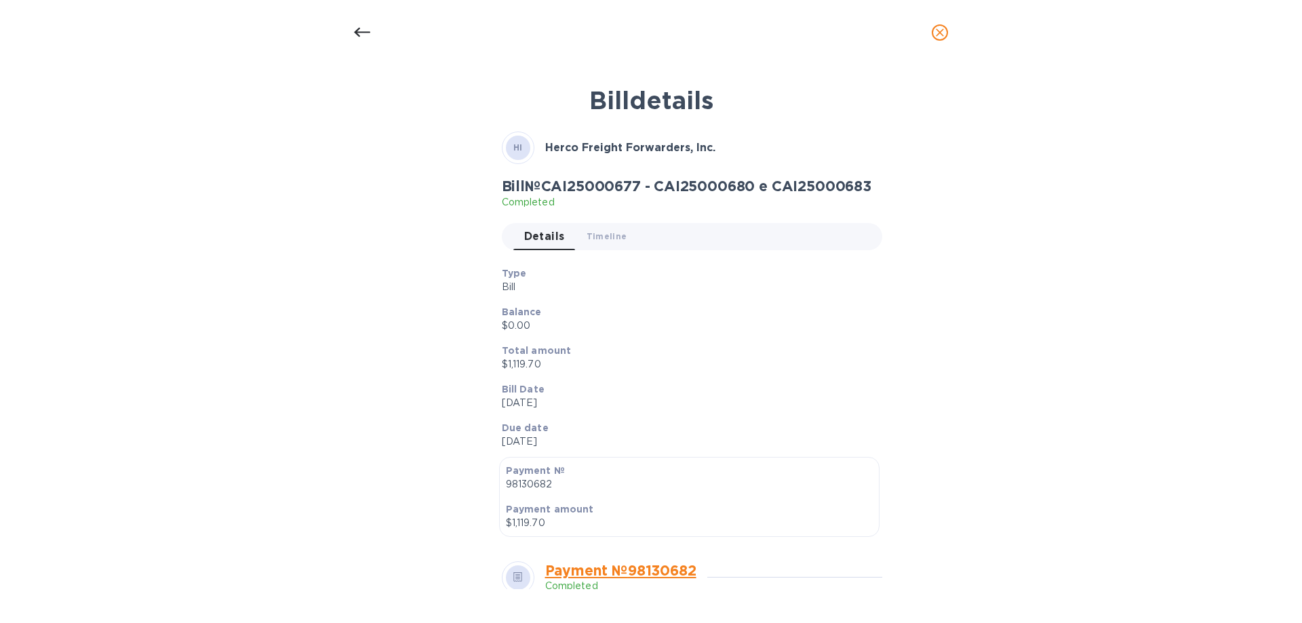
click at [940, 27] on icon "close" at bounding box center [940, 33] width 14 height 14
